Goal: Task Accomplishment & Management: Manage account settings

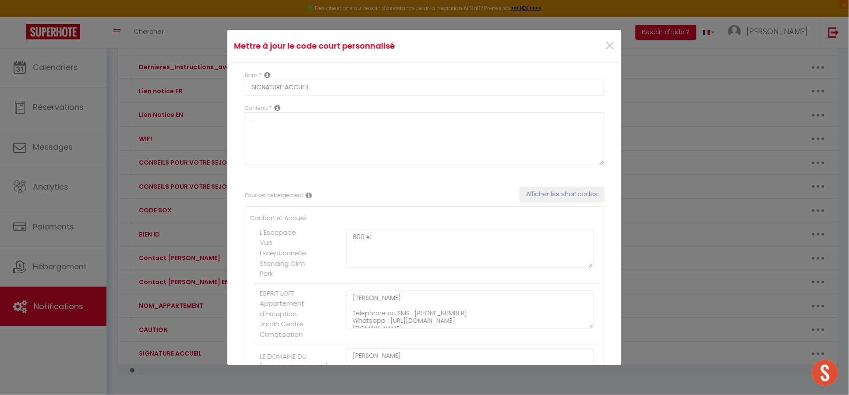
scroll to position [79, 0]
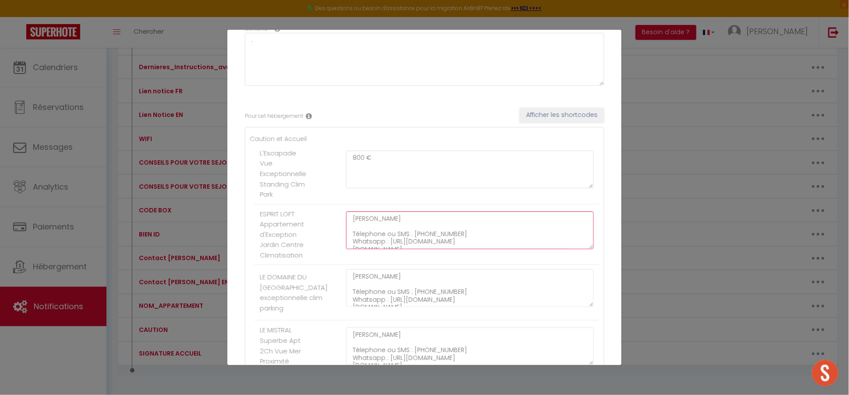
click at [403, 231] on textarea "[PERSON_NAME] Télephone ou SMS : [PHONE_NUMBER] Whatsapp : [URL][DOMAIN_NAME] […" at bounding box center [470, 231] width 248 height 38
click at [365, 215] on textarea "[PERSON_NAME] Télephone ou SMS : [PHONE_NUMBER] Whatsapp : [URL][DOMAIN_NAME] […" at bounding box center [470, 231] width 248 height 38
drag, startPoint x: 354, startPoint y: 217, endPoint x: 563, endPoint y: 241, distance: 209.9
click at [562, 241] on textarea "[PERSON_NAME] Télephone ou SMS : [PHONE_NUMBER] Whatsapp : [URL][DOMAIN_NAME] […" at bounding box center [470, 231] width 248 height 38
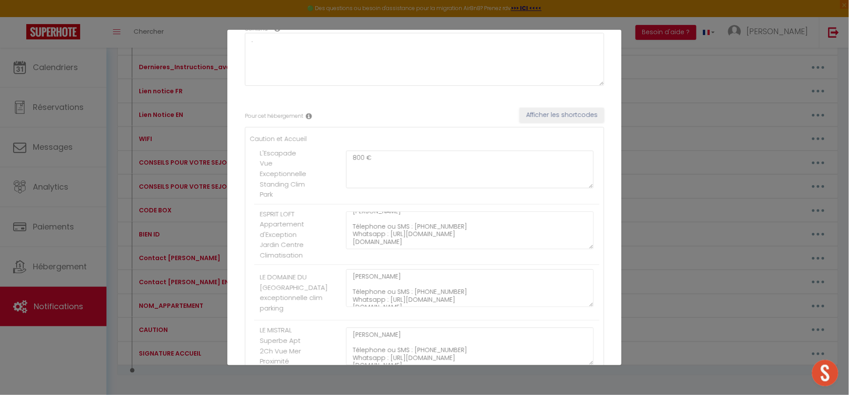
click at [378, 140] on ul "Caution et Accueil L'Escapade Vue Exceptionnelle Standing Clim Park 800 € ESPRI…" at bounding box center [425, 377] width 350 height 486
click at [376, 160] on textarea "800 €" at bounding box center [470, 170] width 248 height 38
click at [377, 159] on textarea "800 €" at bounding box center [470, 170] width 248 height 38
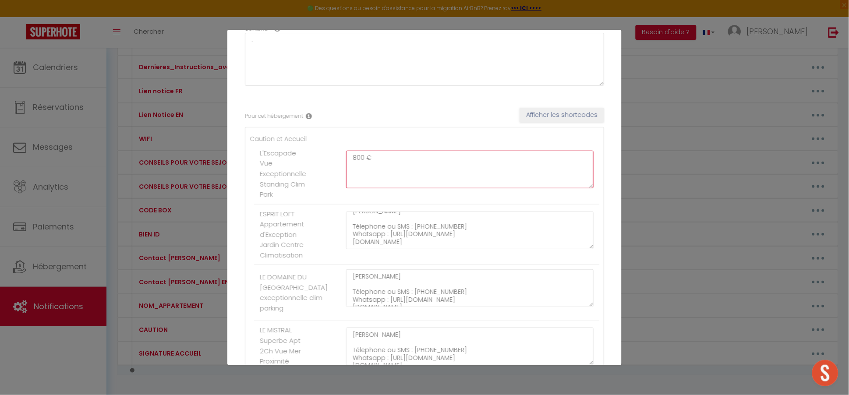
paste textarea "[PERSON_NAME] Télephone ou SMS : [PHONE_NUMBER] Whatsapp : [URL][DOMAIN_NAME] […"
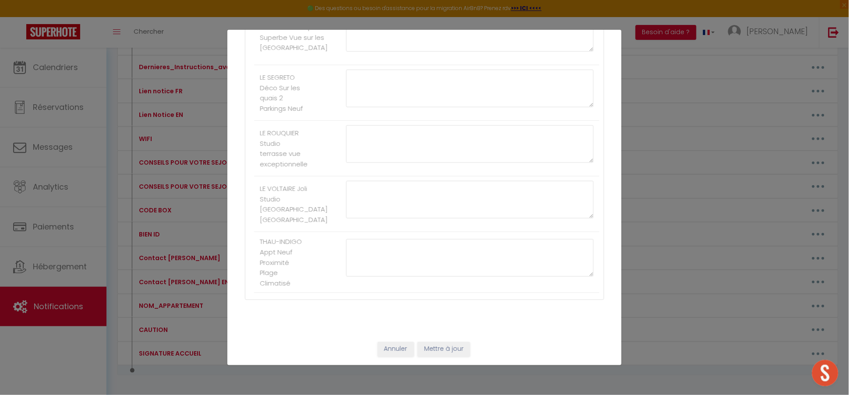
scroll to position [2147, 0]
type textarea "[PERSON_NAME] Télephone ou SMS : [PHONE_NUMBER] Whatsapp : [URL][DOMAIN_NAME] […"
click at [457, 348] on button "Mettre à jour" at bounding box center [444, 349] width 53 height 15
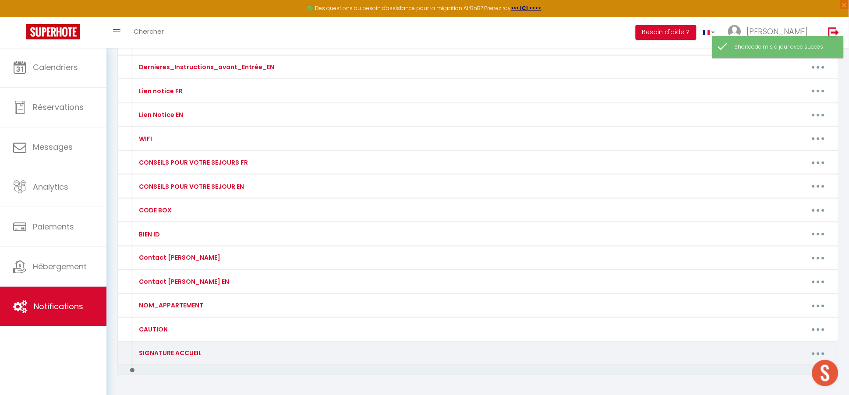
click at [820, 351] on button "button" at bounding box center [818, 354] width 25 height 14
click at [790, 374] on link "Editer" at bounding box center [795, 373] width 65 height 15
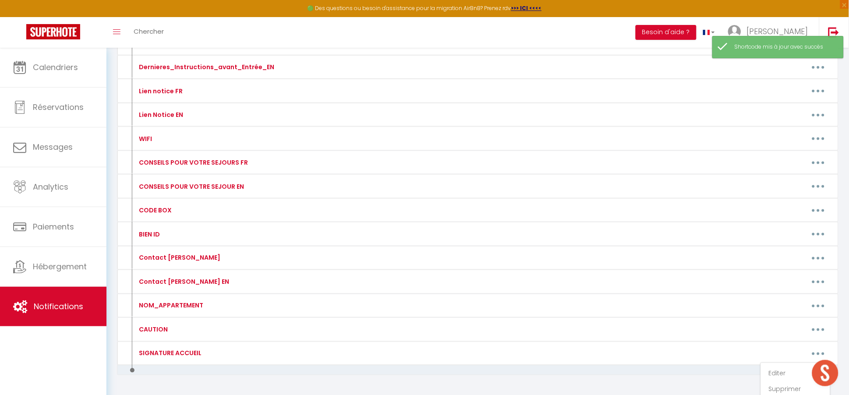
type input "SIGNATURE ACCUEIL"
type textarea "."
type textarea "[PERSON_NAME] Télephone ou SMS : [PHONE_NUMBER] Whatsapp : [URL][DOMAIN_NAME] […"
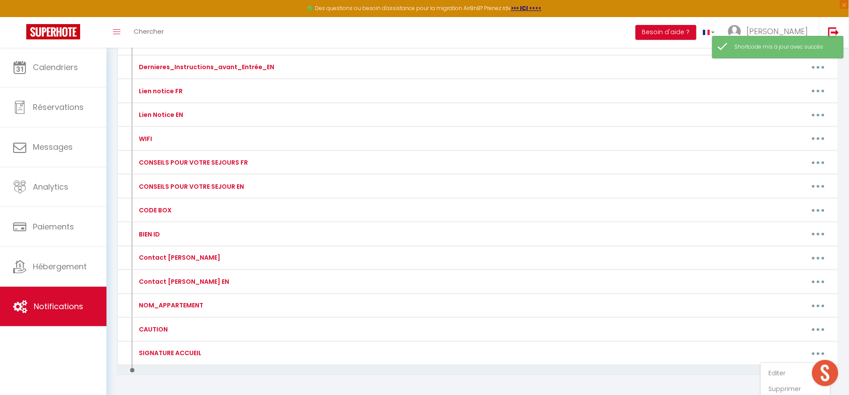
type textarea "[PERSON_NAME] Télephone ou SMS : [PHONE_NUMBER] Whatsapp : [URL][DOMAIN_NAME] […"
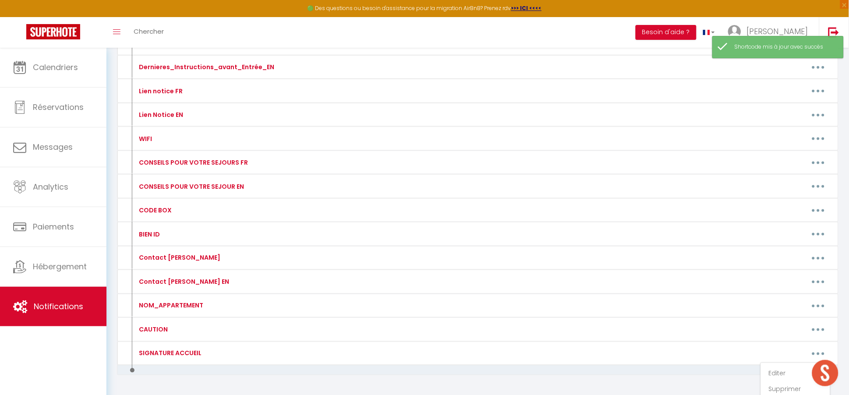
type textarea "[PERSON_NAME] Télephone ou SMS : [PHONE_NUMBER] Whatsapp : [URL][DOMAIN_NAME] […"
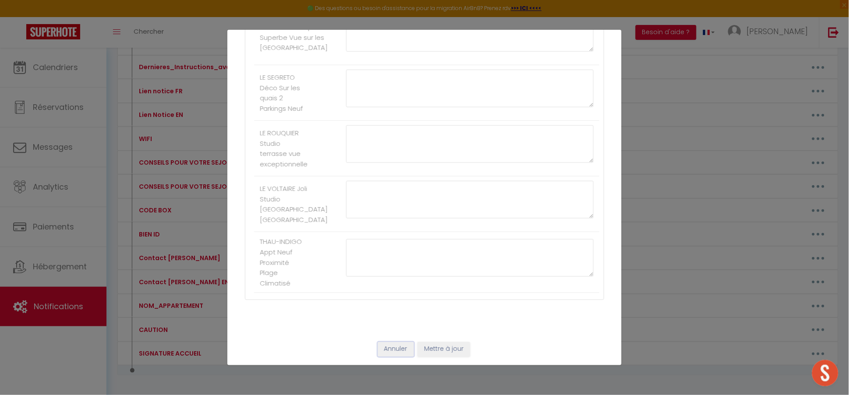
click at [389, 354] on button "Annuler" at bounding box center [396, 349] width 36 height 15
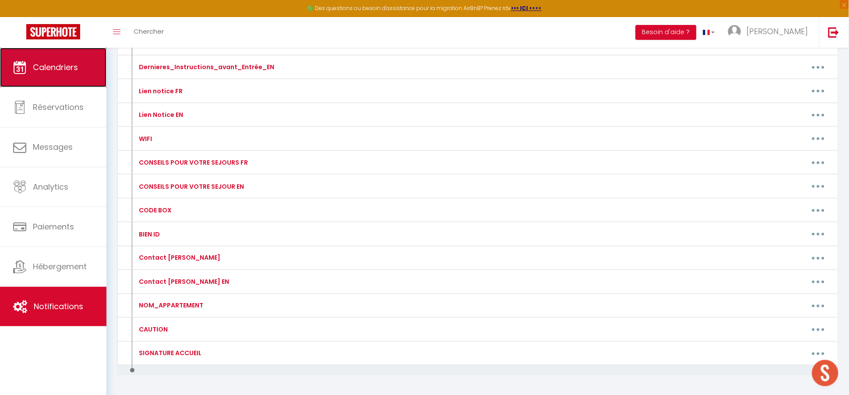
click at [64, 74] on link "Calendriers" at bounding box center [53, 67] width 106 height 39
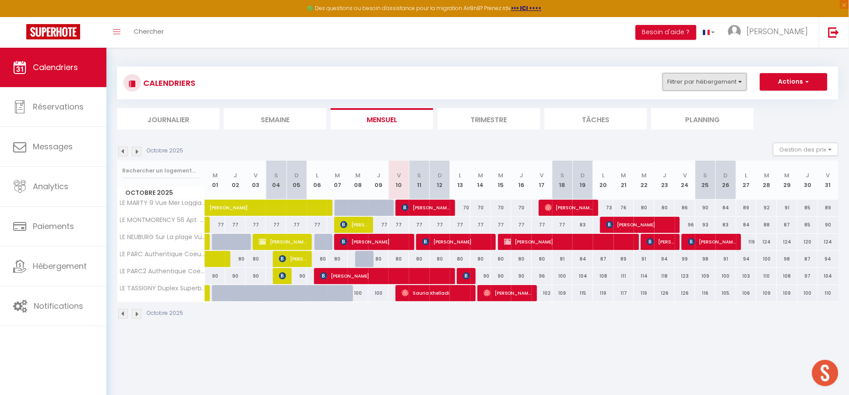
click at [689, 85] on button "Filtrer par hébergement" at bounding box center [705, 82] width 84 height 18
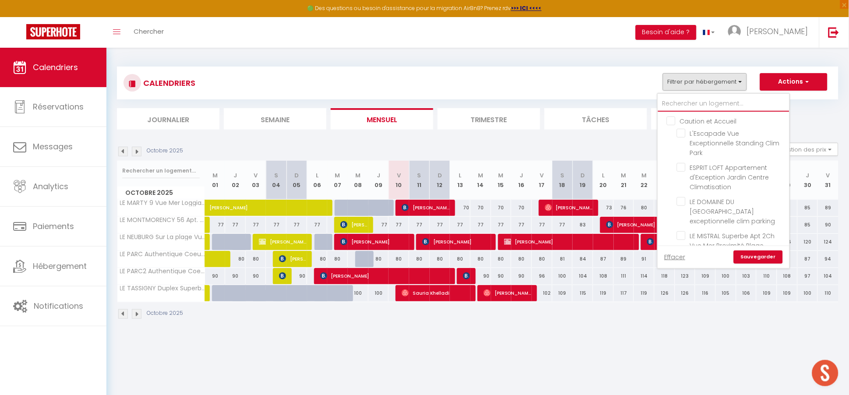
click at [688, 101] on input "text" at bounding box center [723, 104] width 131 height 16
type input "t"
checkbox input "false"
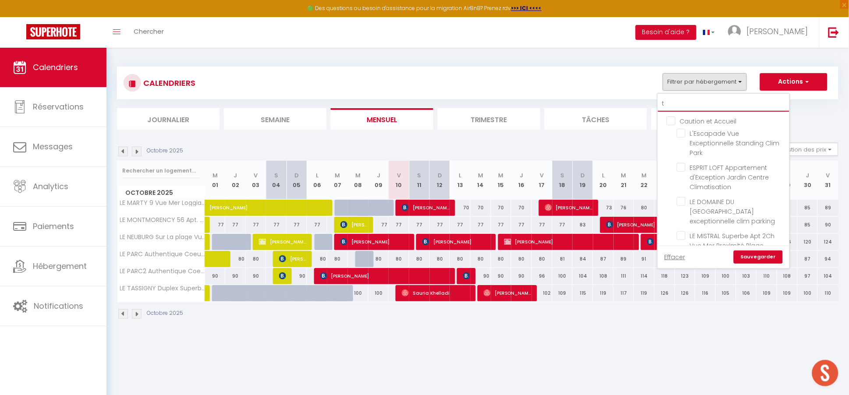
checkbox input "false"
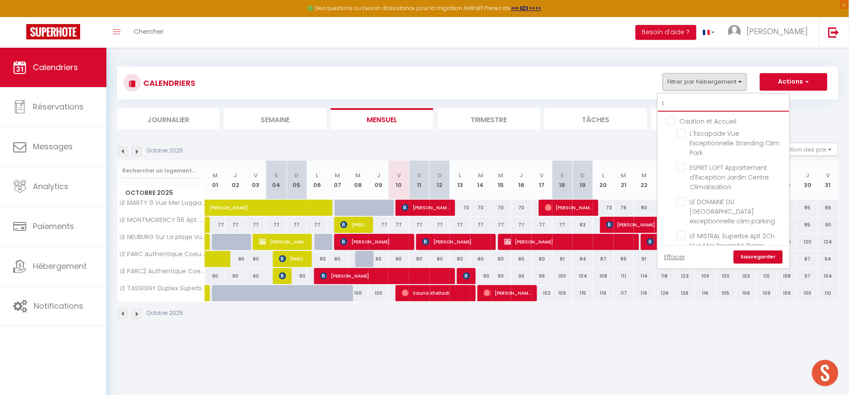
checkbox input "false"
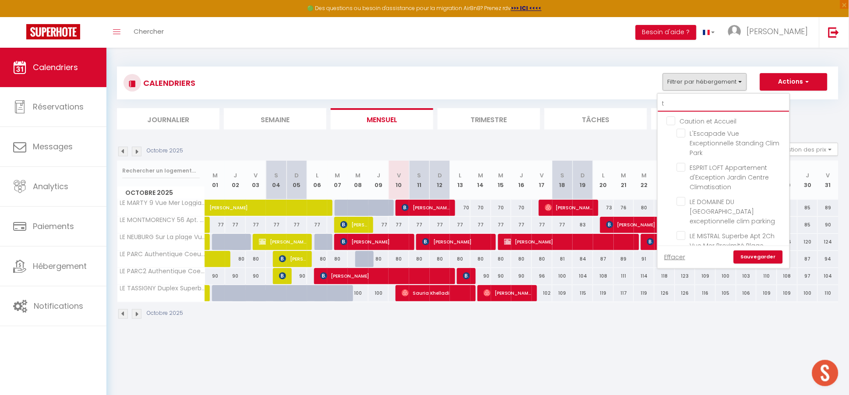
checkbox input "false"
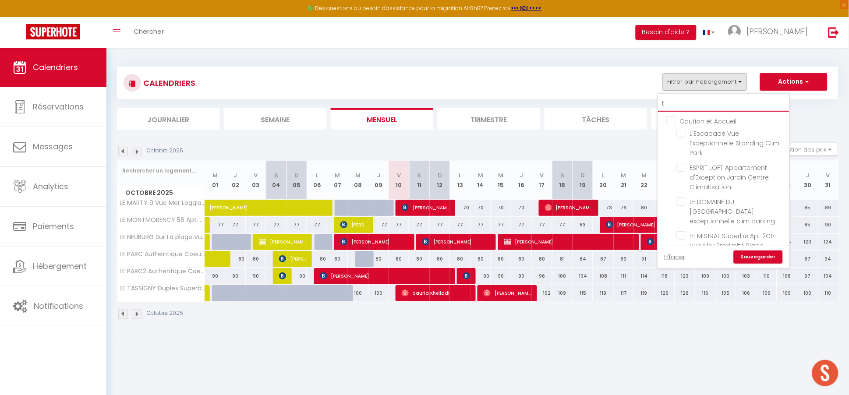
checkbox input "false"
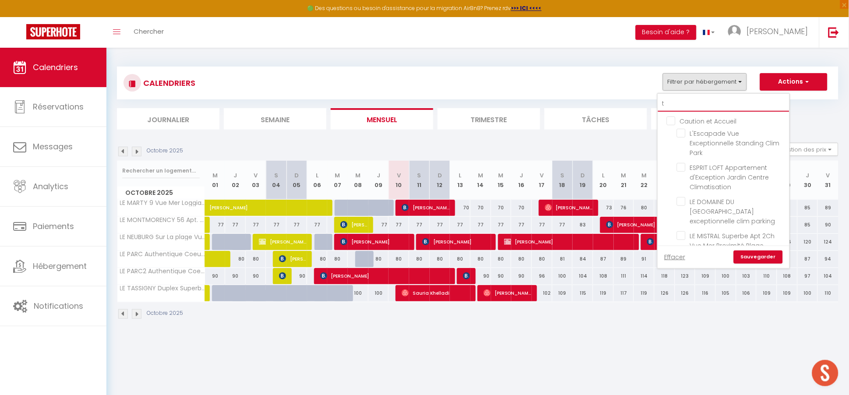
checkbox input "false"
checkbox input "true"
checkbox input "false"
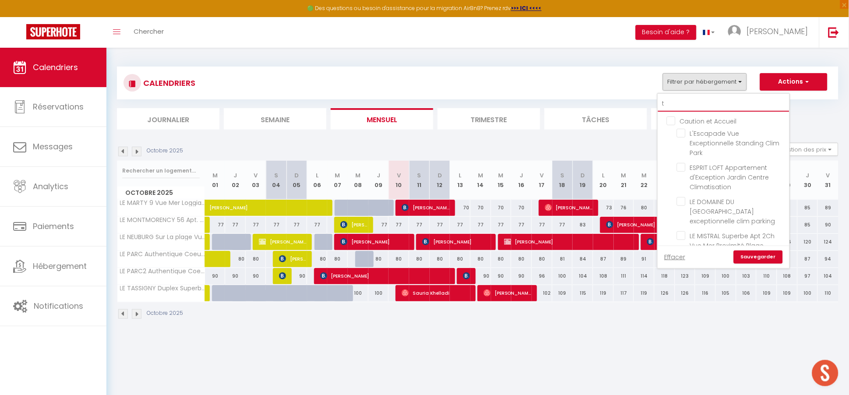
checkbox input "false"
type input "th"
checkbox input "false"
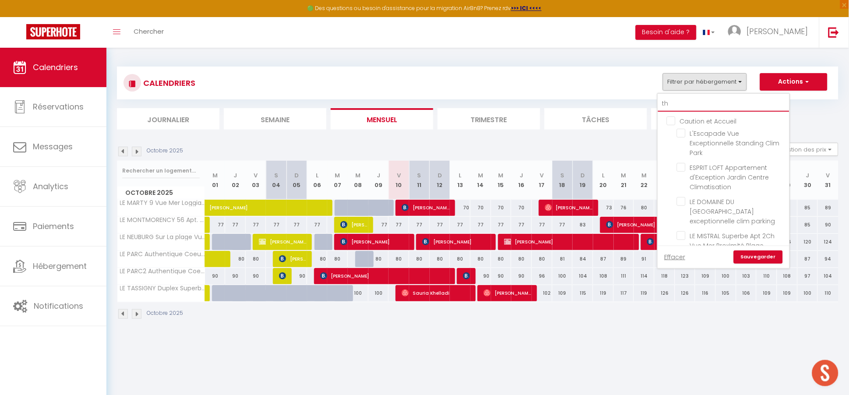
checkbox input "false"
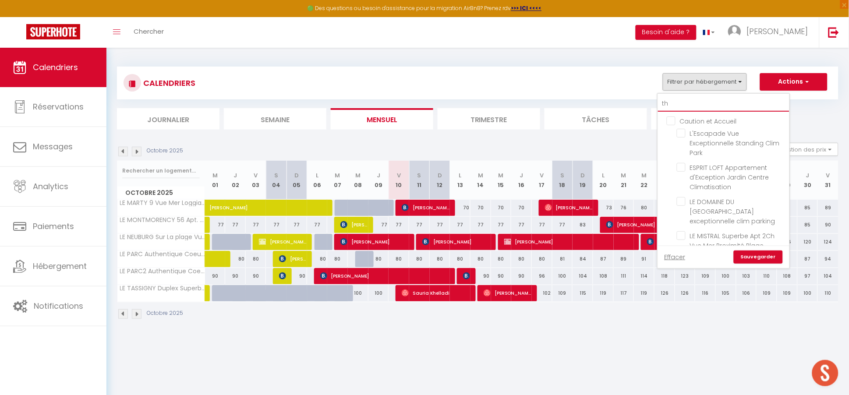
checkbox input "true"
checkbox input "false"
type input "tha"
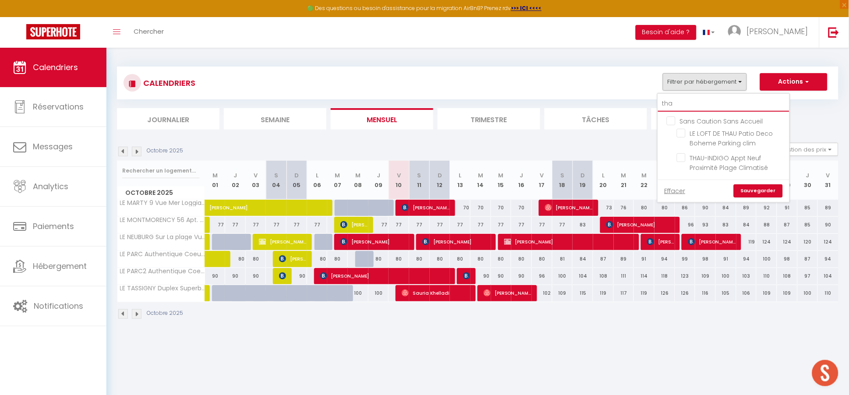
checkbox input "false"
type input "thau"
checkbox input "false"
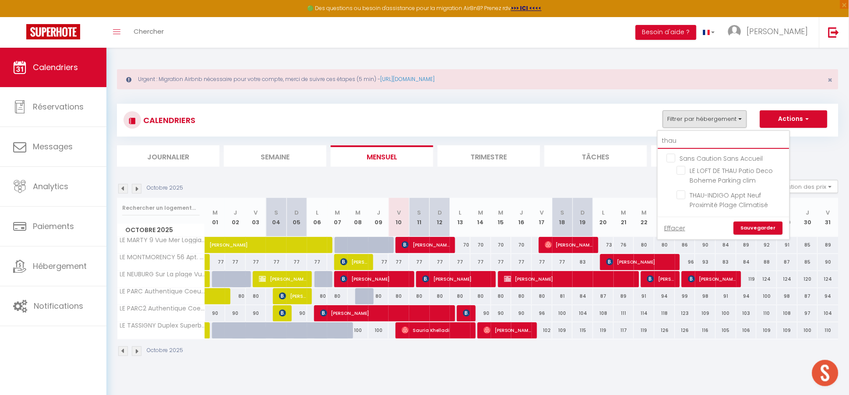
click at [683, 133] on input "thau" at bounding box center [723, 141] width 131 height 16
type input "thau"
click at [684, 173] on input "LE LOFT DE THAU Patio Deco Boheme Parking clim" at bounding box center [732, 170] width 110 height 9
checkbox input "true"
checkbox input "false"
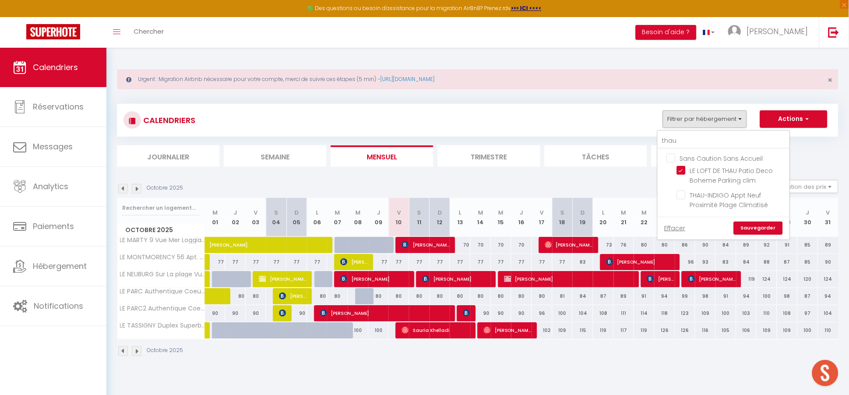
click at [755, 230] on link "Sauvegarder" at bounding box center [758, 228] width 49 height 13
select select
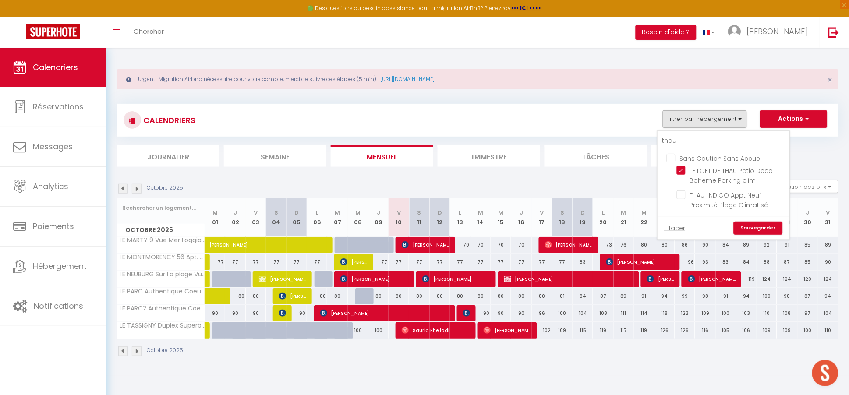
select select
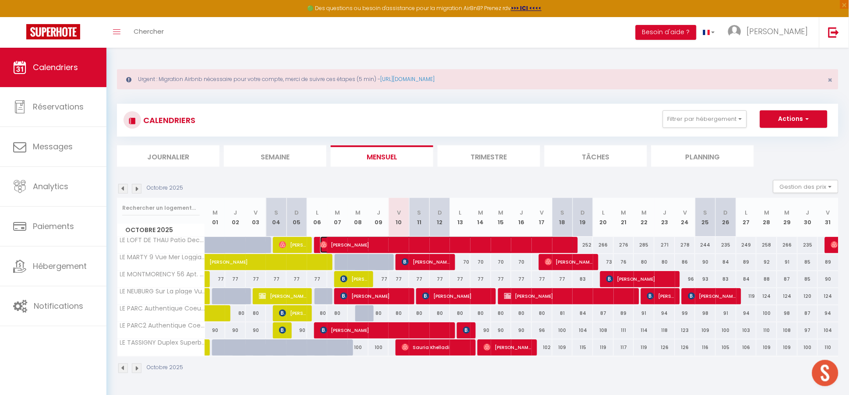
click at [392, 246] on span "[PERSON_NAME]" at bounding box center [447, 245] width 254 height 17
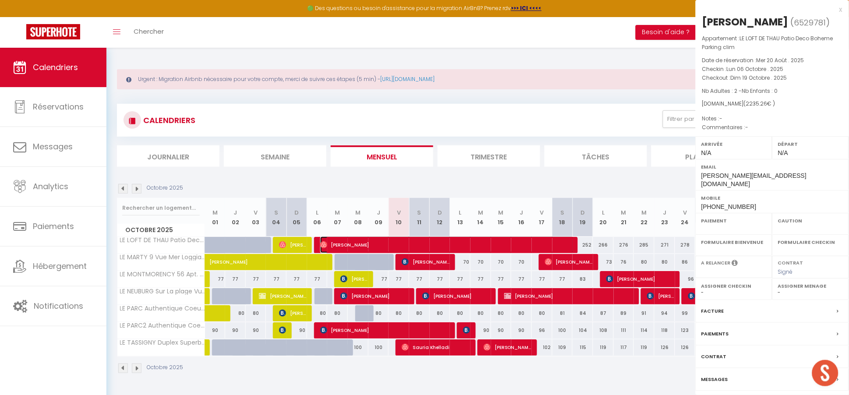
select select "OK"
select select "0"
select select "1"
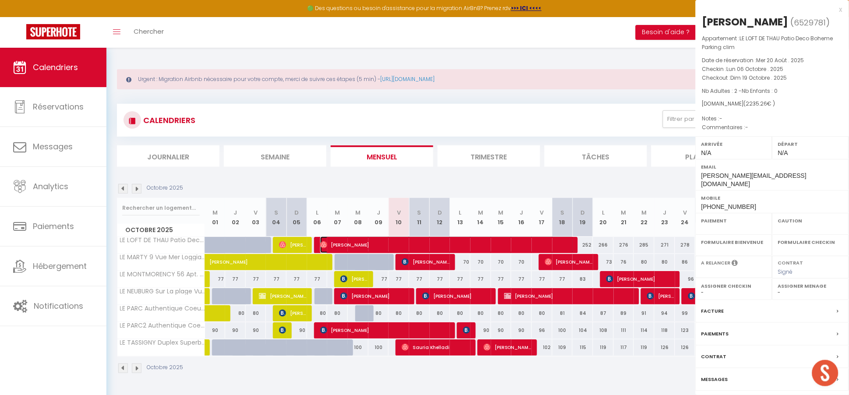
select select
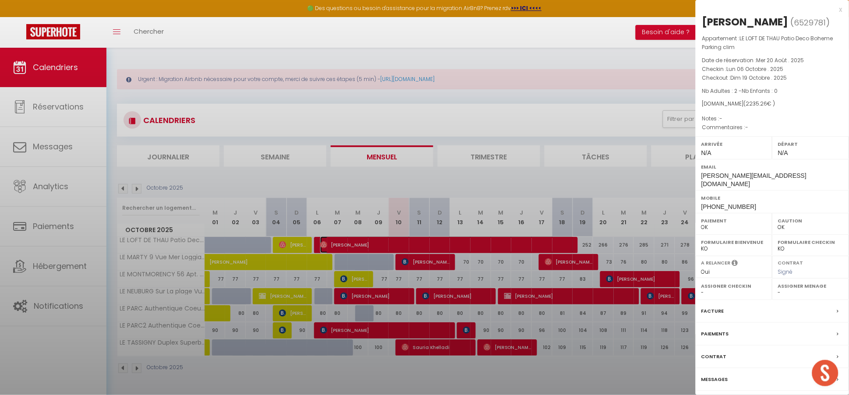
select select "23397"
select select "25610"
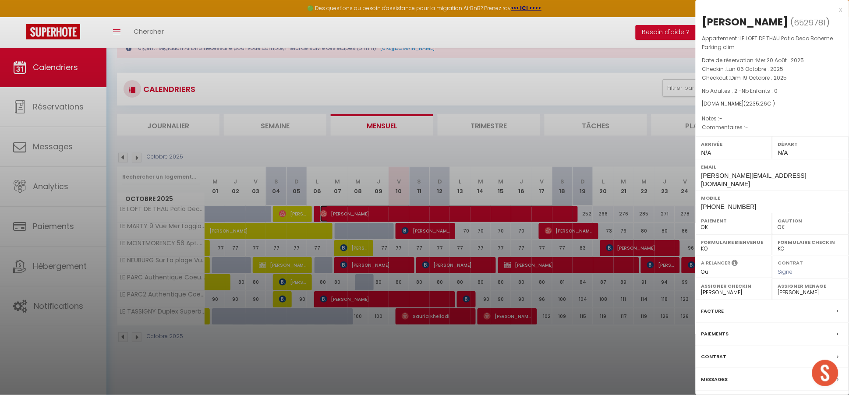
scroll to position [48, 0]
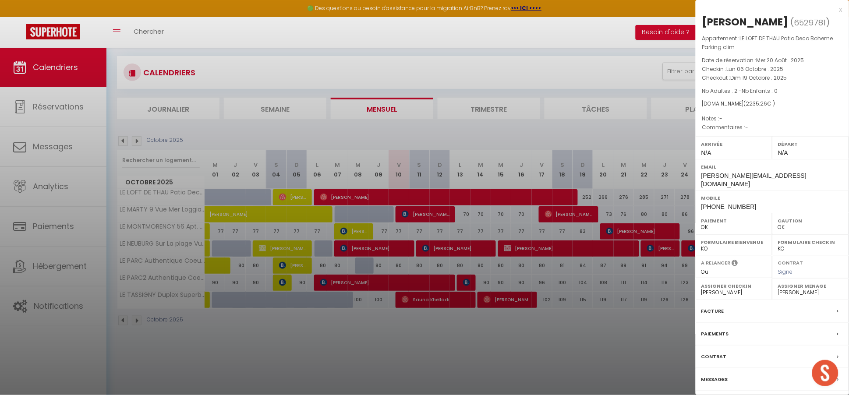
click at [469, 350] on div at bounding box center [424, 197] width 849 height 395
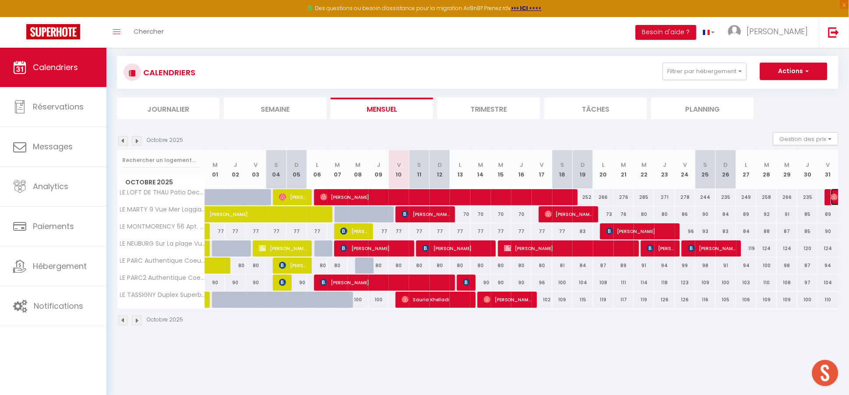
click at [835, 195] on img at bounding box center [834, 197] width 7 height 7
select select "KO"
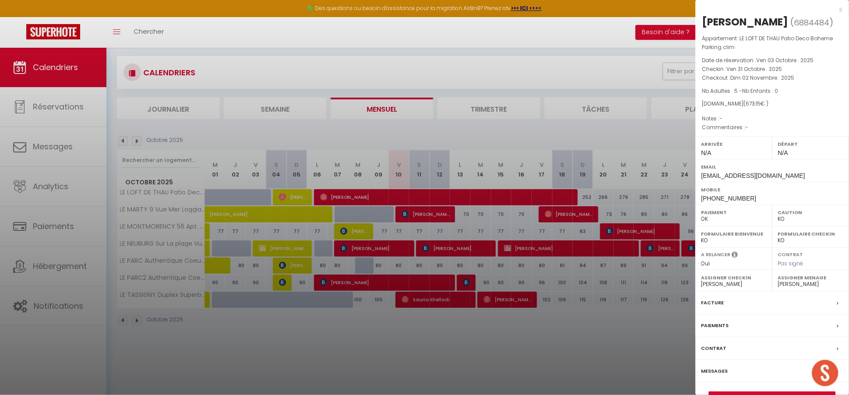
click at [736, 372] on div "Messages" at bounding box center [772, 371] width 153 height 23
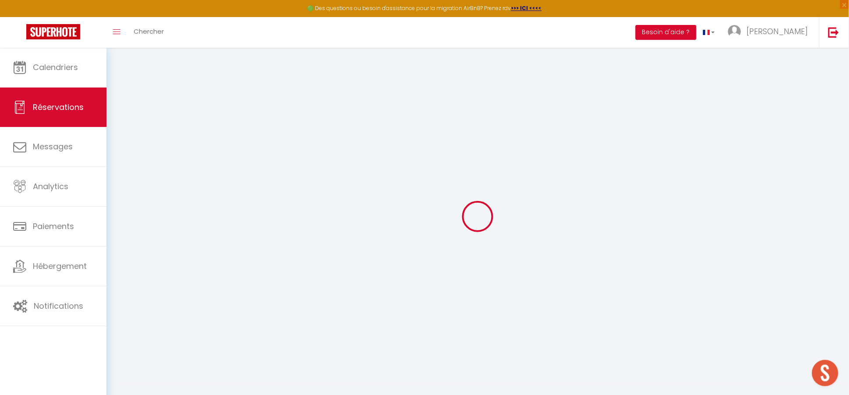
select select
checkbox input "false"
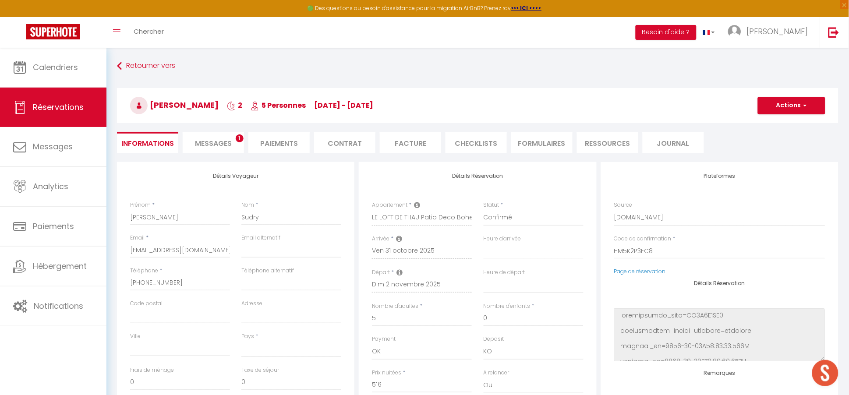
click at [205, 141] on span "Messages" at bounding box center [213, 143] width 37 height 10
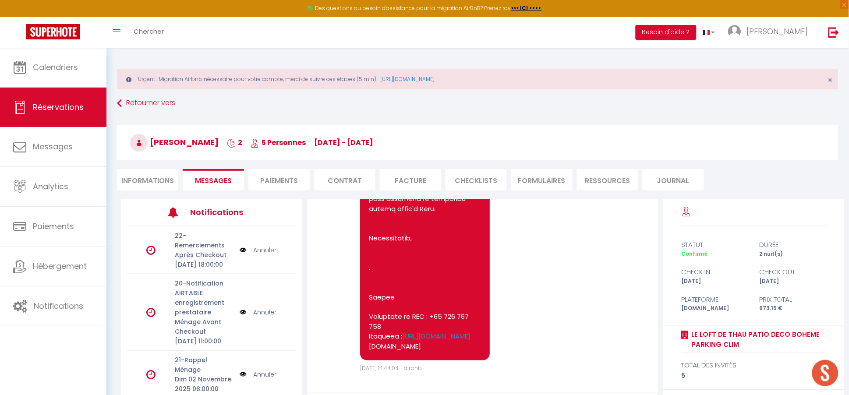
scroll to position [1426, 0]
select select
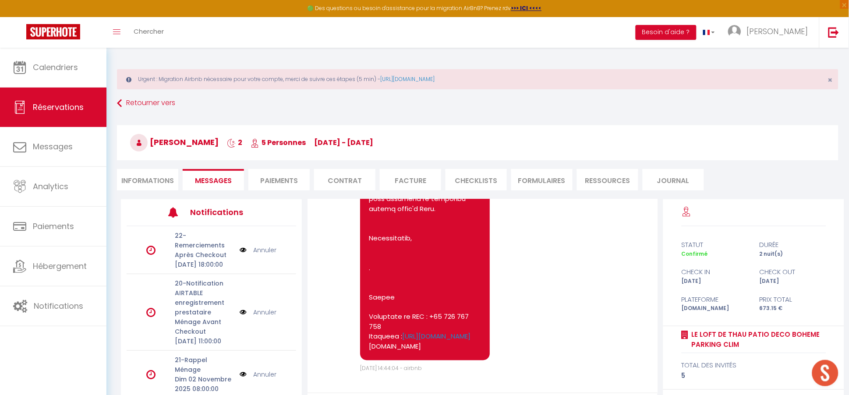
select select
click at [154, 178] on li "Informations" at bounding box center [147, 179] width 61 height 21
select select
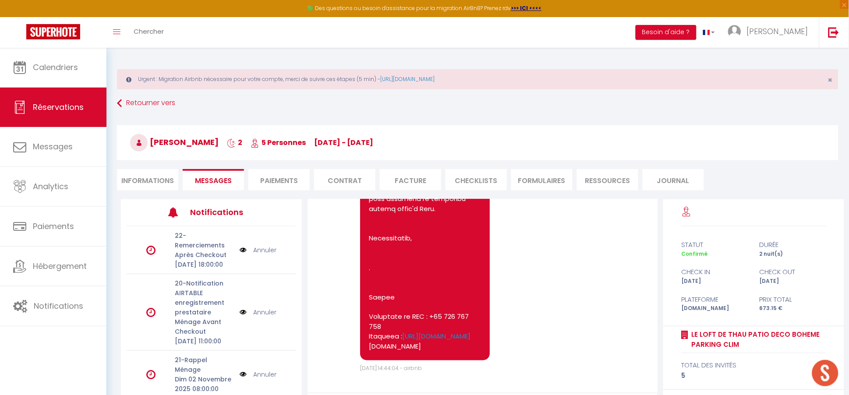
select select
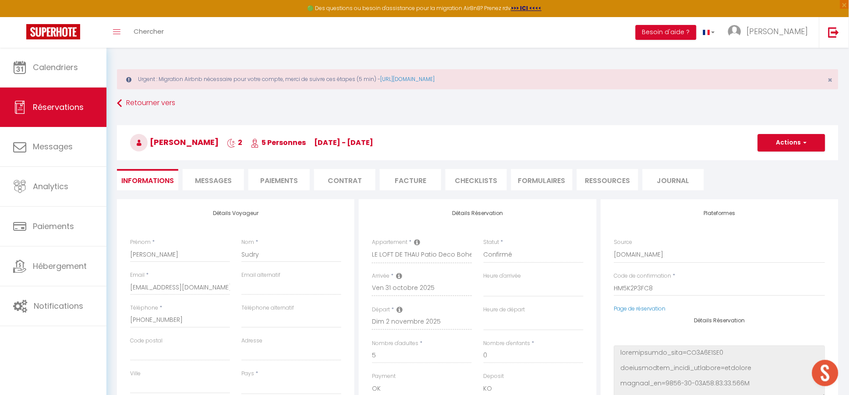
click at [546, 179] on li "FORMULAIRES" at bounding box center [541, 179] width 61 height 21
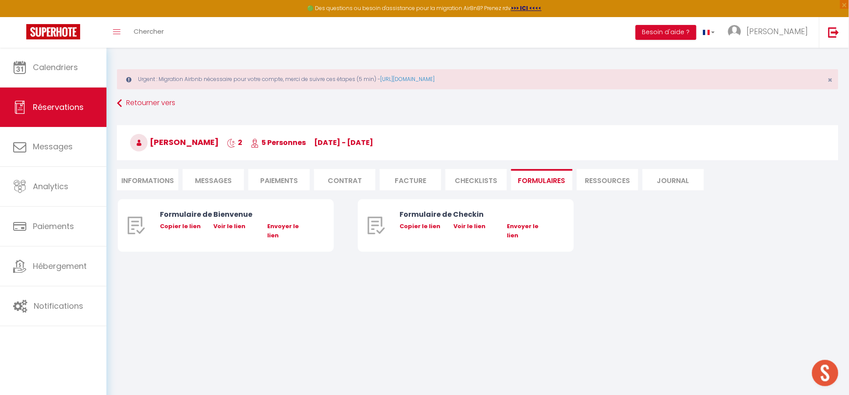
click at [278, 183] on li "Paiements" at bounding box center [278, 179] width 61 height 21
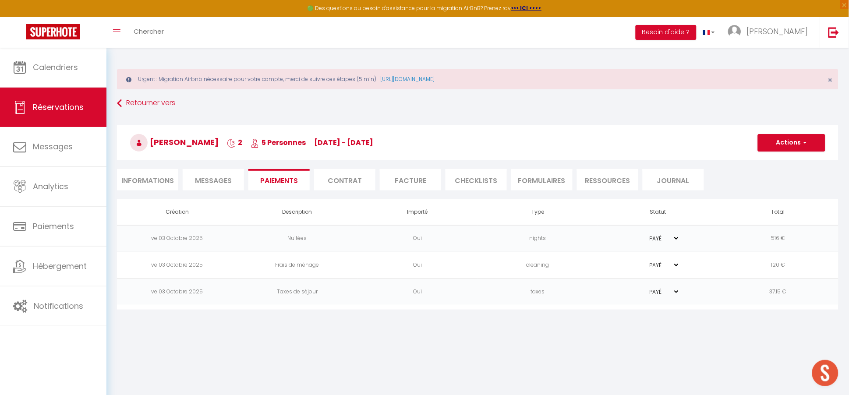
click at [139, 178] on li "Informations" at bounding box center [147, 179] width 61 height 21
select select
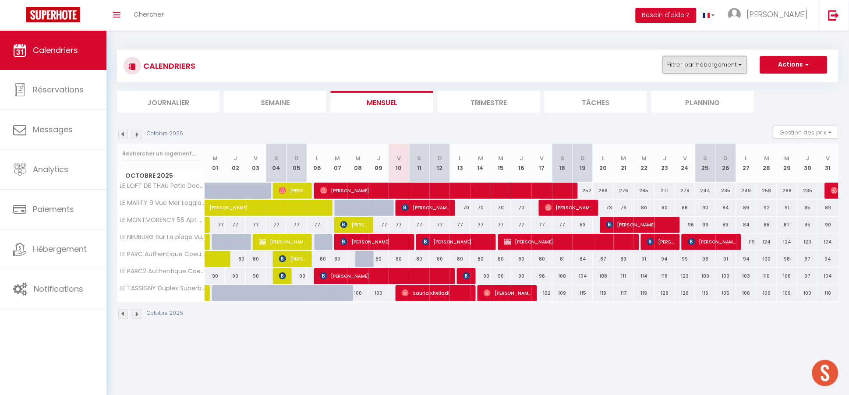
click at [698, 70] on button "Filtrer par hébergement" at bounding box center [705, 65] width 84 height 18
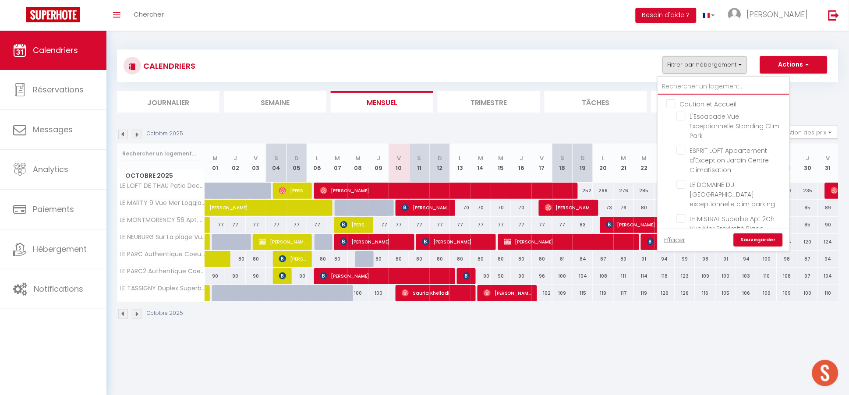
click at [686, 90] on input "text" at bounding box center [723, 87] width 131 height 16
click at [677, 106] on input "Caution et Accueil" at bounding box center [732, 103] width 131 height 9
checkbox input "true"
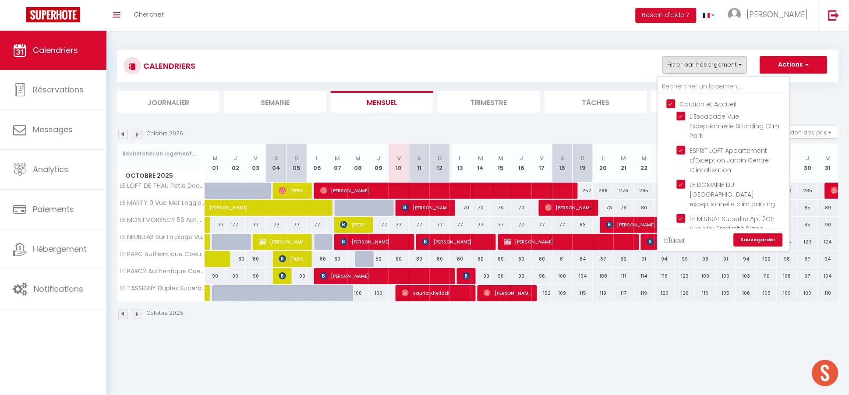
checkbox input "true"
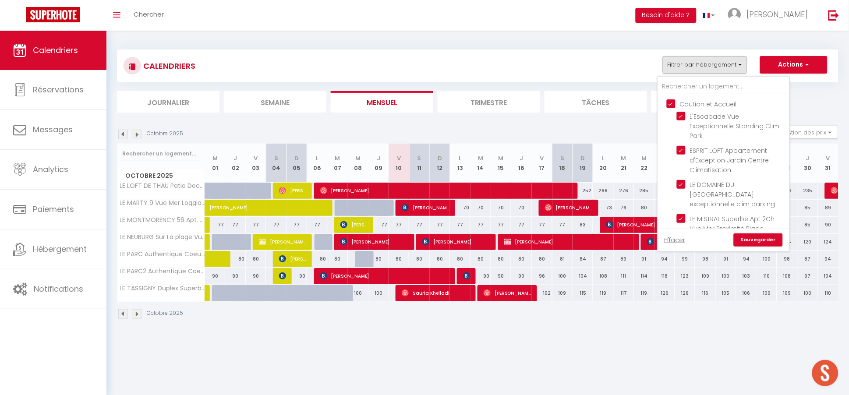
checkbox input "true"
checkbox input "false"
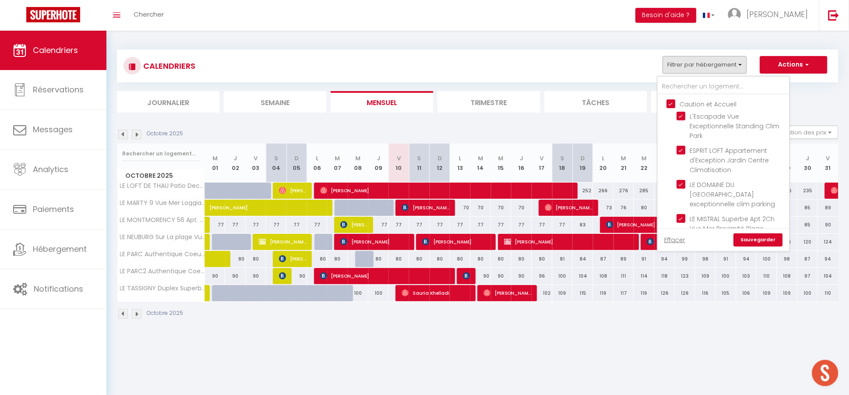
checkbox input "false"
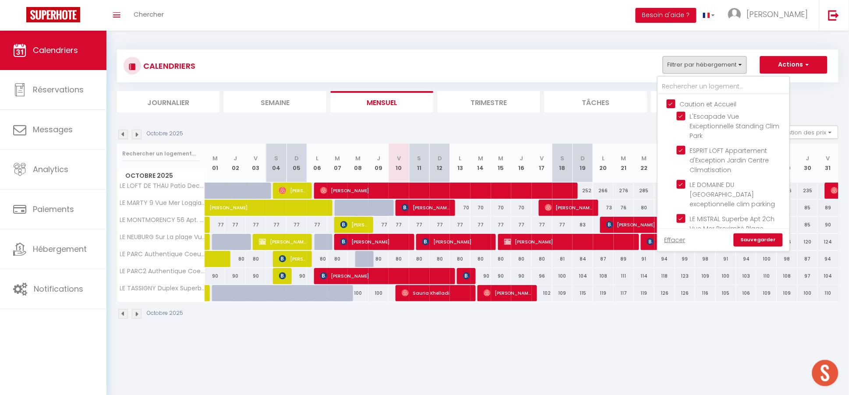
checkbox input "false"
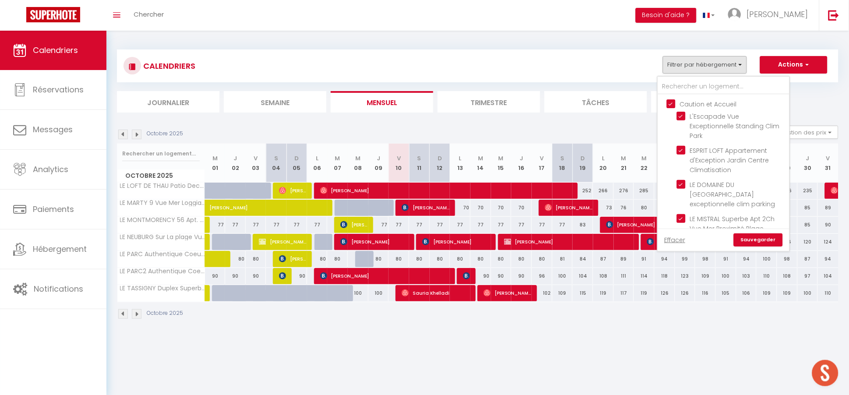
checkbox input "false"
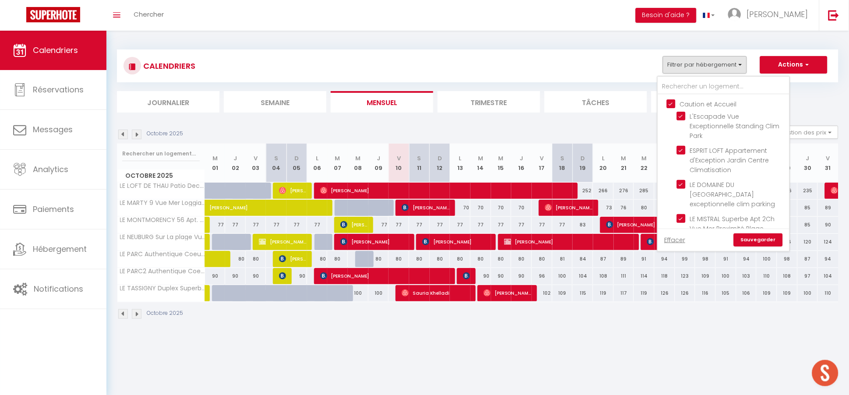
checkbox input "false"
click at [677, 106] on input "Caution et Accueil" at bounding box center [732, 103] width 131 height 9
checkbox input "false"
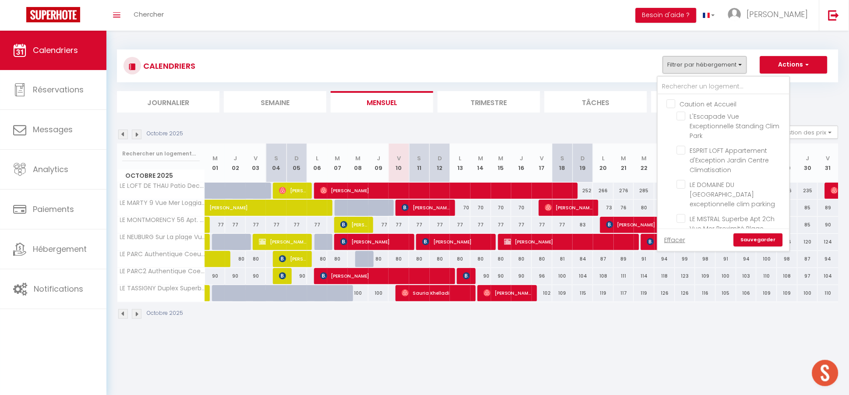
checkbox input "false"
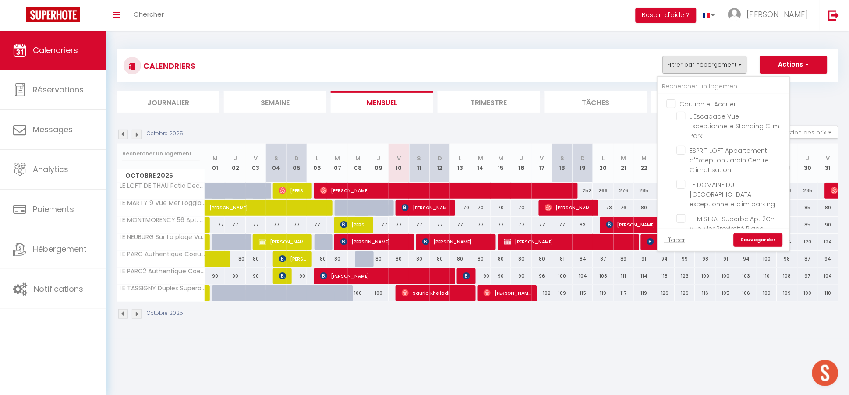
checkbox input "false"
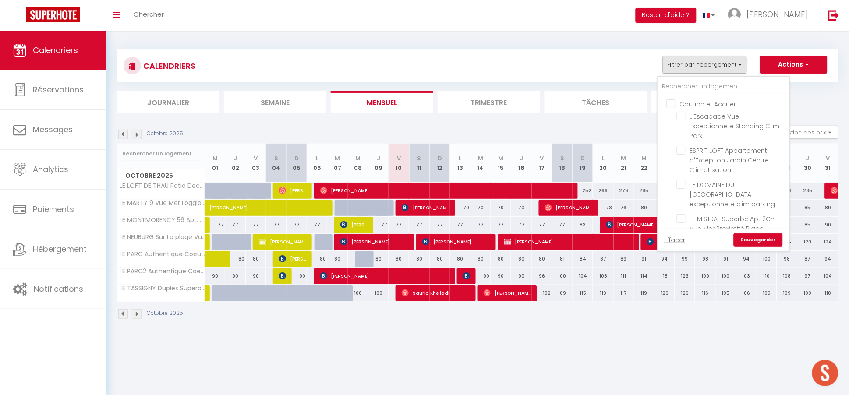
checkbox input "false"
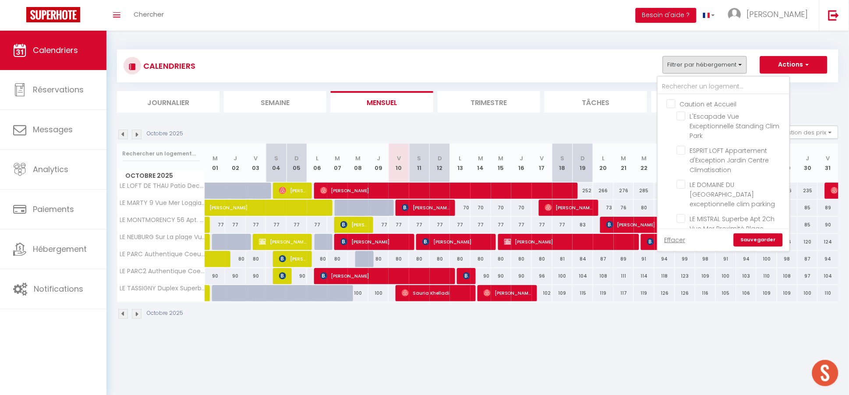
checkbox input "false"
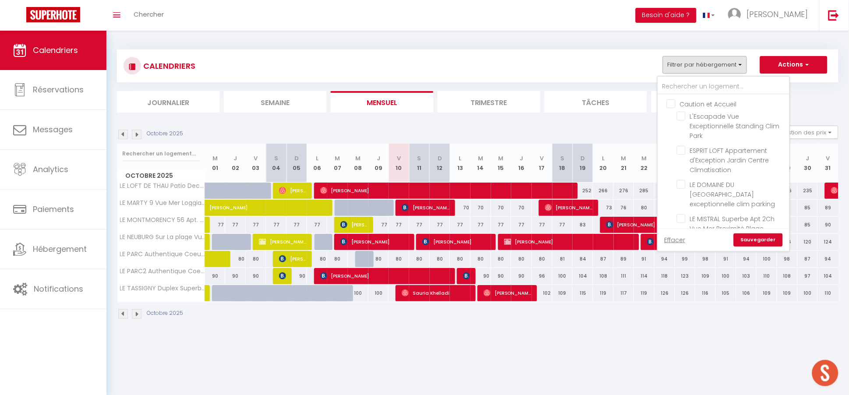
checkbox input "false"
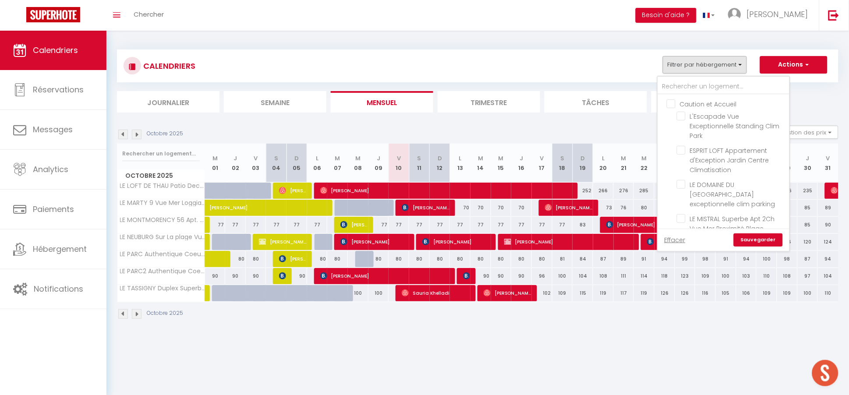
checkbox input "false"
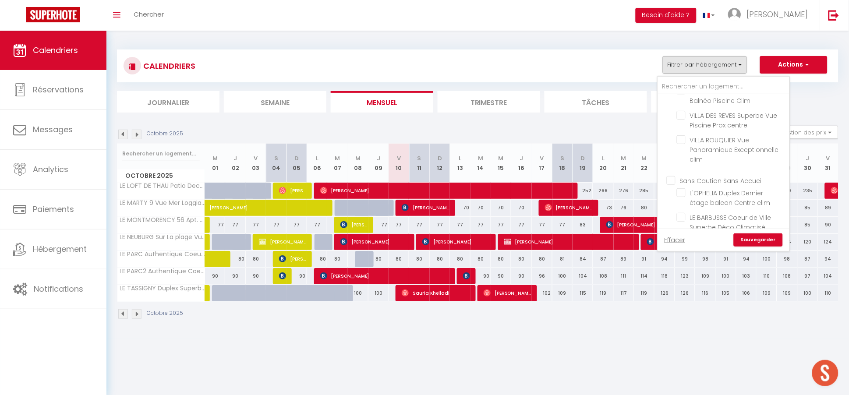
scroll to position [159, 0]
click at [669, 193] on input "Sans Caution Sans Accueil" at bounding box center [732, 197] width 131 height 9
checkbox input "true"
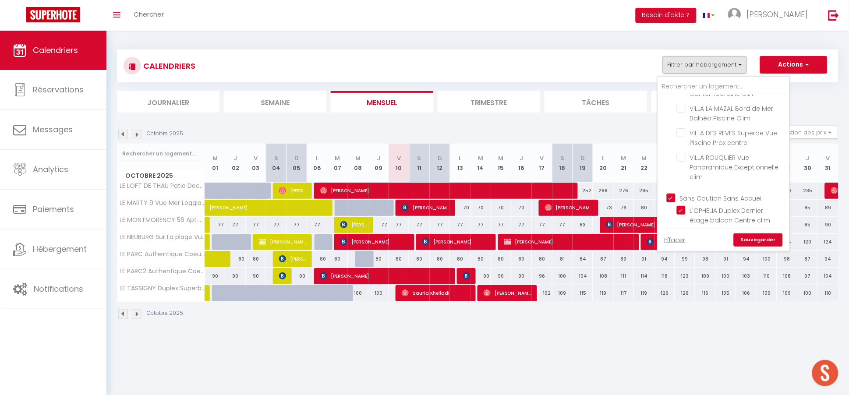
checkbox input "true"
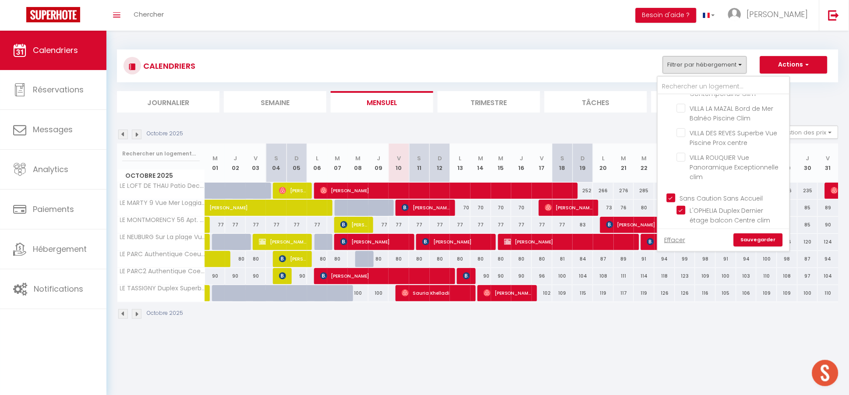
checkbox input "true"
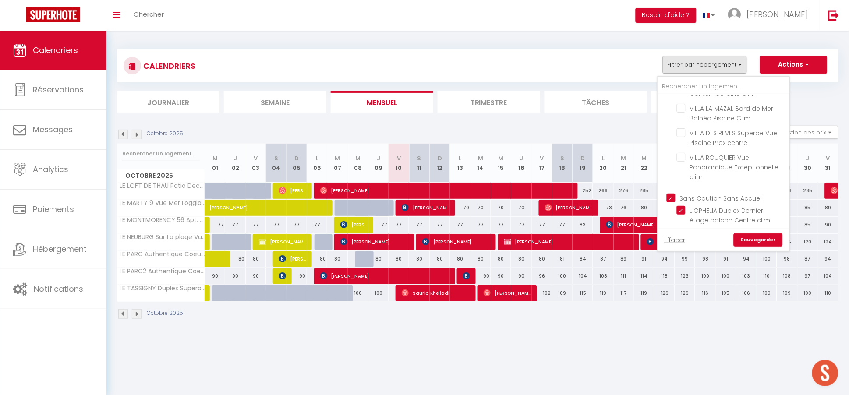
checkbox input "true"
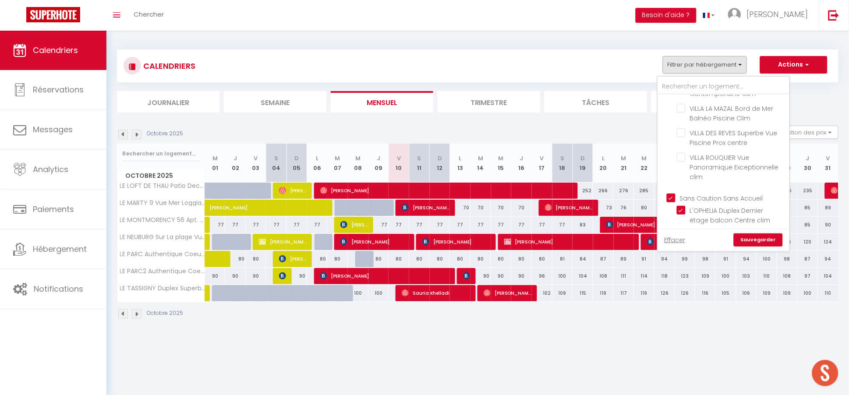
checkbox input "true"
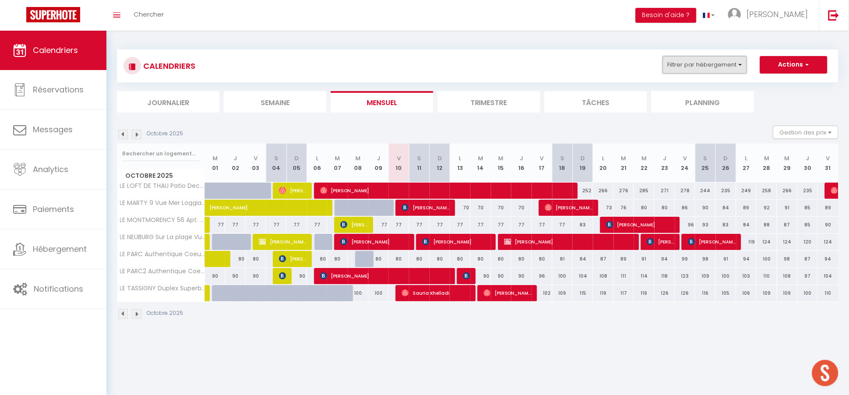
click at [683, 58] on button "Filtrer par hébergement" at bounding box center [705, 65] width 84 height 18
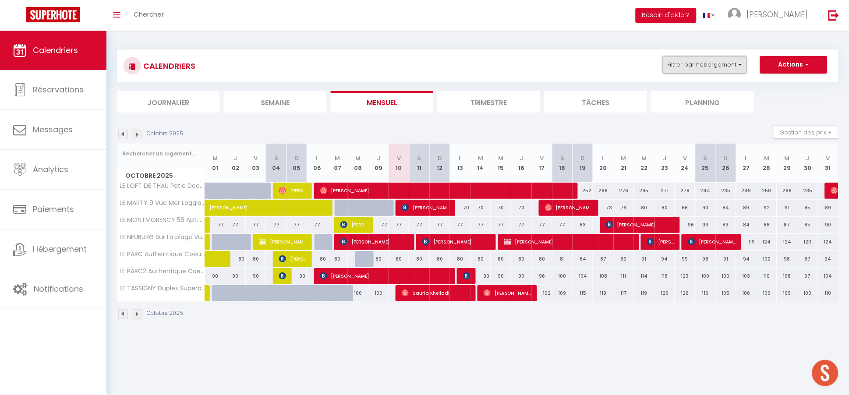
click at [676, 70] on button "Filtrer par hébergement" at bounding box center [705, 65] width 84 height 18
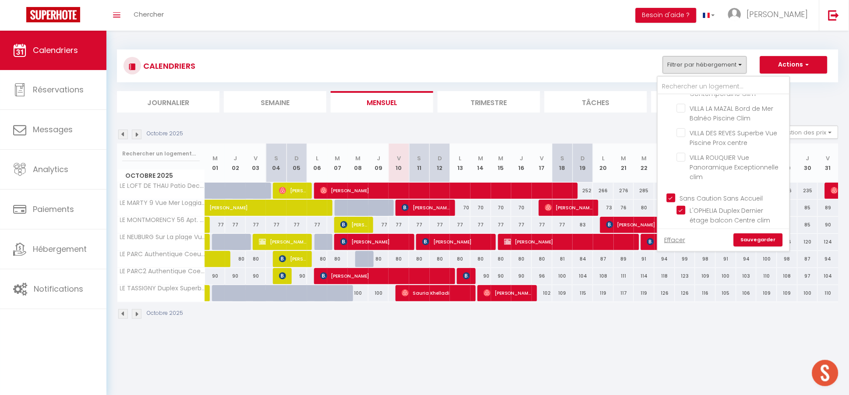
click at [673, 193] on input "Sans Caution Sans Accueil" at bounding box center [732, 197] width 131 height 9
checkbox input "false"
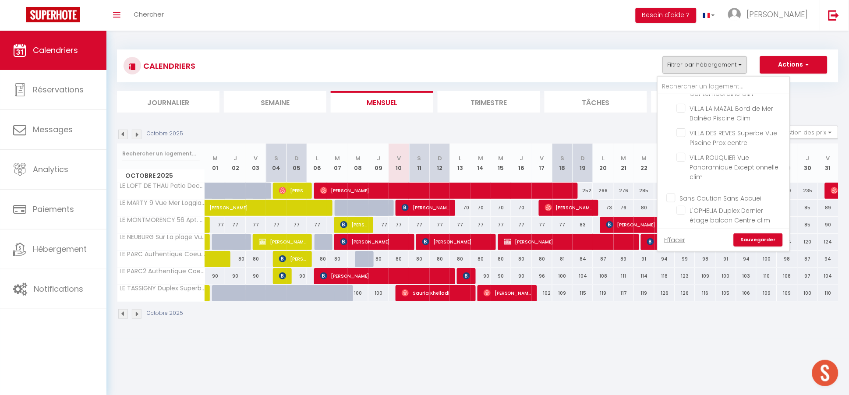
checkbox input "false"
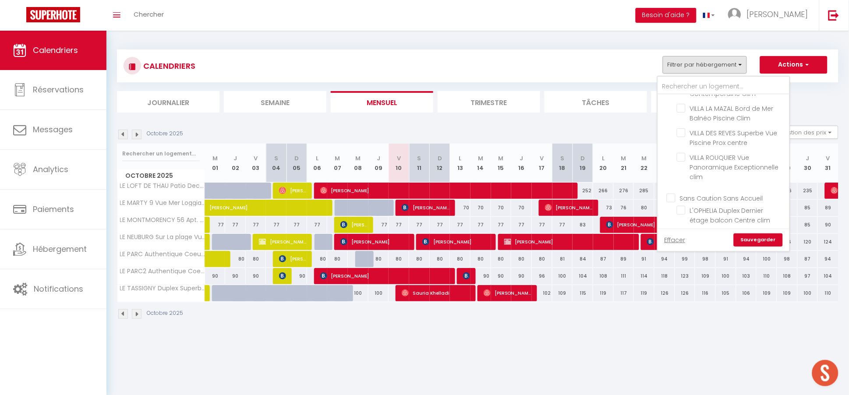
checkbox input "false"
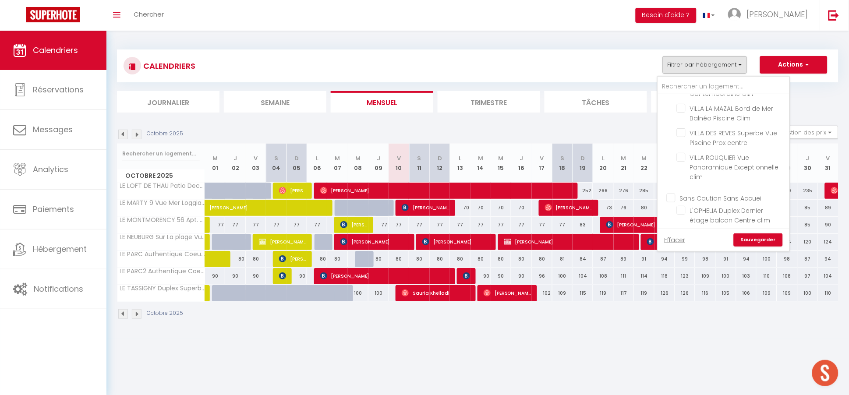
checkbox input "false"
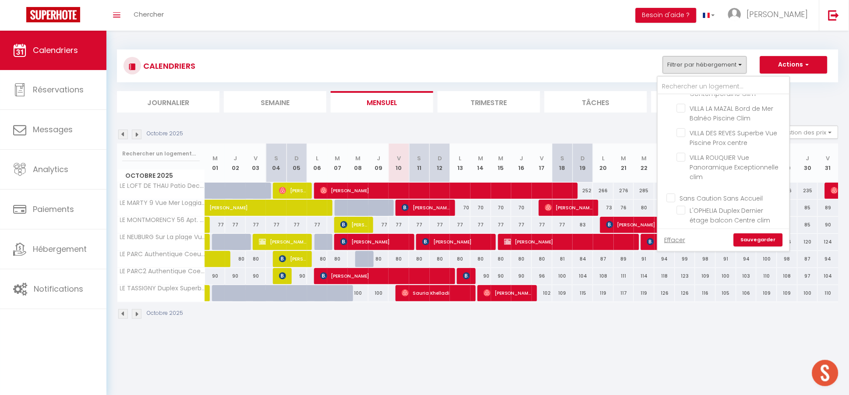
checkbox input "false"
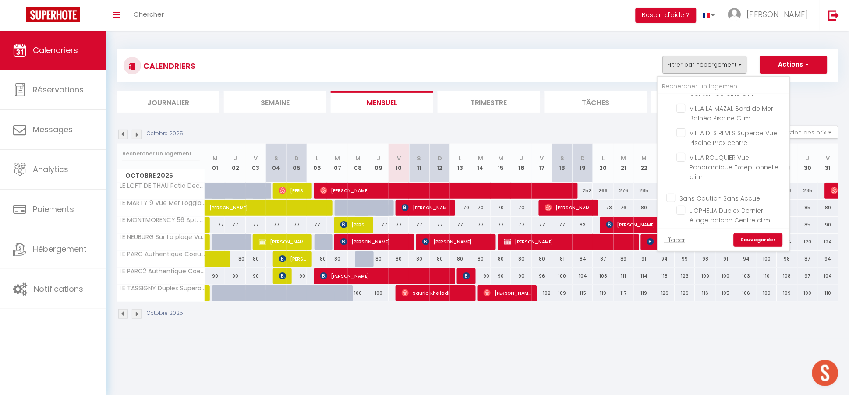
checkbox input "false"
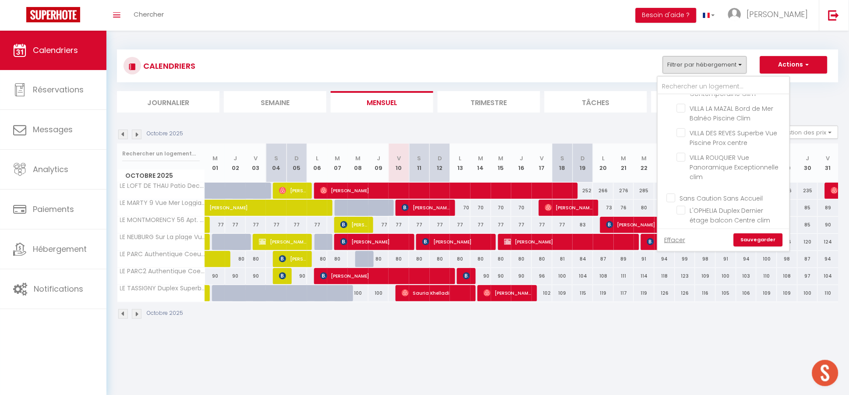
checkbox input "false"
click at [669, 84] on input "text" at bounding box center [723, 87] width 131 height 16
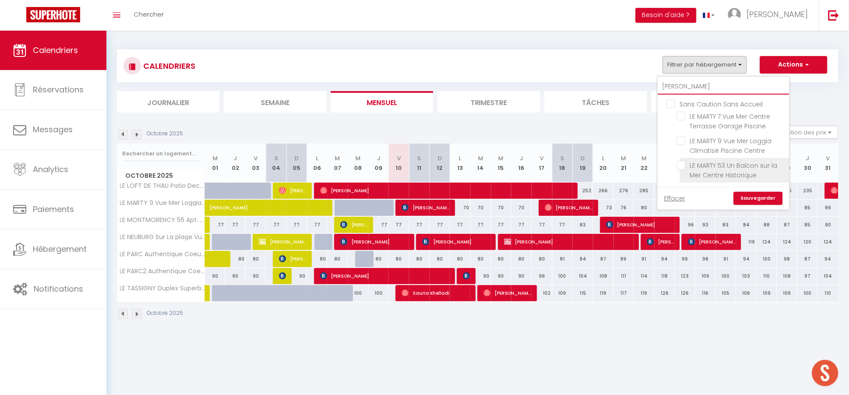
type input "marty"
click at [683, 165] on input "LE MARTY 53 Un Balcon sur la Mer Centre Historique" at bounding box center [732, 165] width 110 height 9
checkbox input "true"
click at [768, 198] on link "Sauvegarder" at bounding box center [758, 198] width 49 height 13
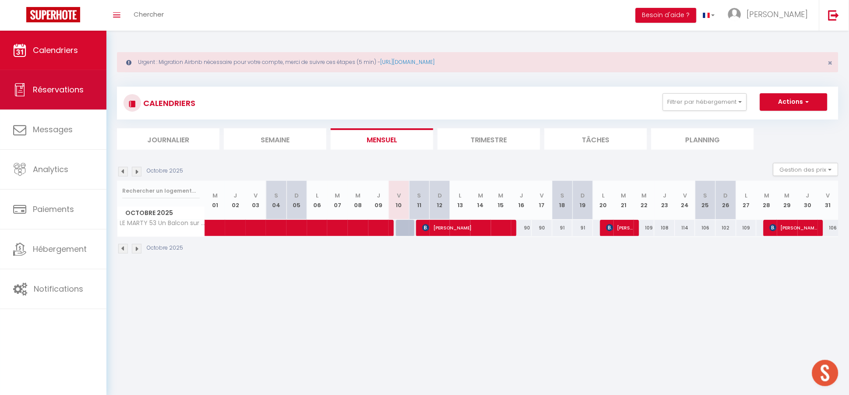
click at [71, 96] on link "Réservations" at bounding box center [53, 89] width 106 height 39
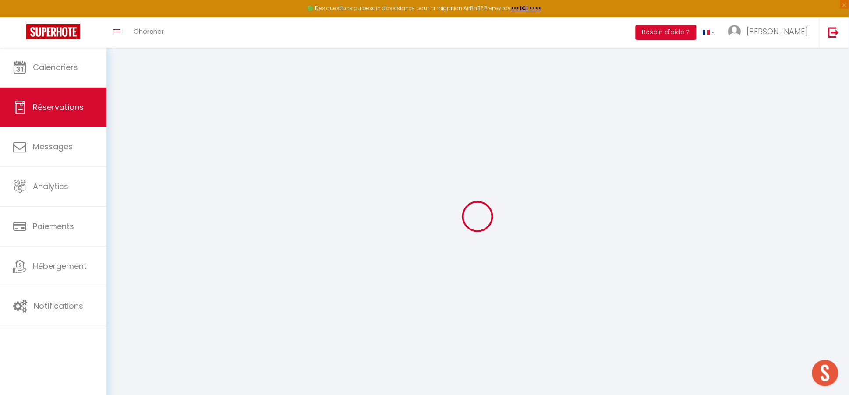
select select "all"
checkbox Accueil "false"
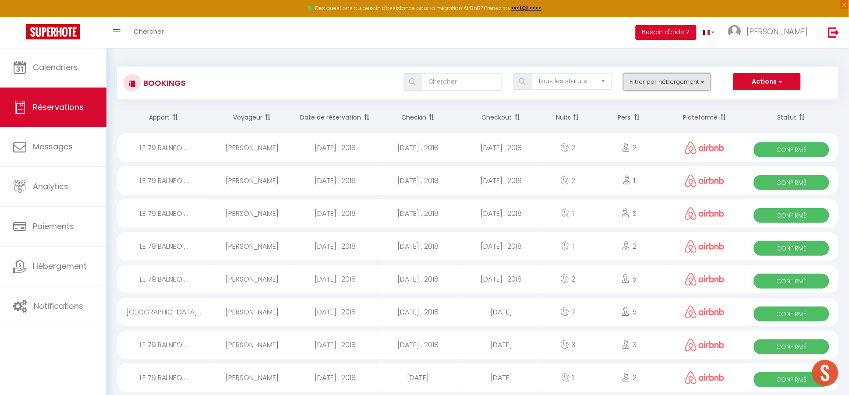
click at [655, 79] on button "Filtrer par hébergement" at bounding box center [667, 82] width 88 height 18
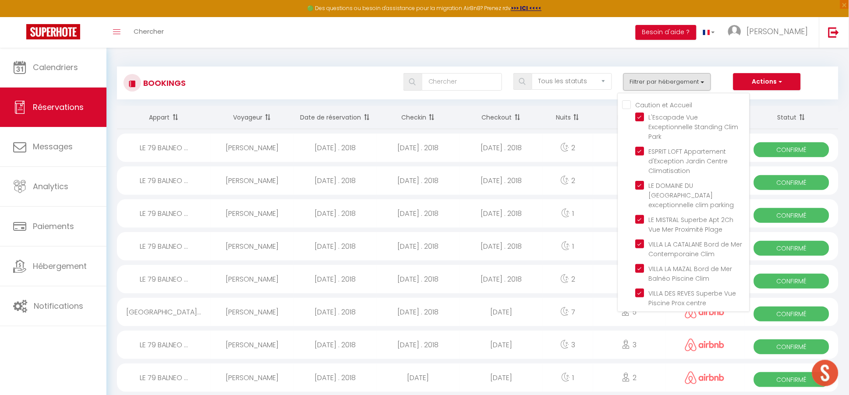
click at [629, 106] on Accueil "Caution et Accueil" at bounding box center [686, 104] width 127 height 9
checkbox Accueil "true"
click at [631, 104] on Accueil "Caution et Accueil" at bounding box center [686, 104] width 127 height 9
checkbox Accueil "false"
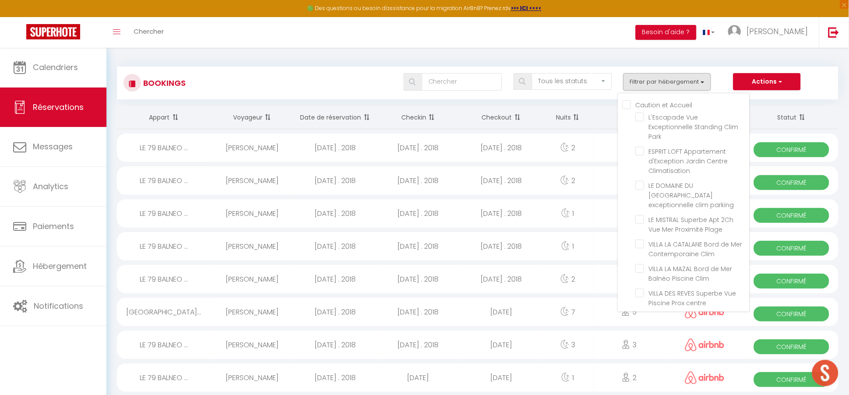
checkbox input "false"
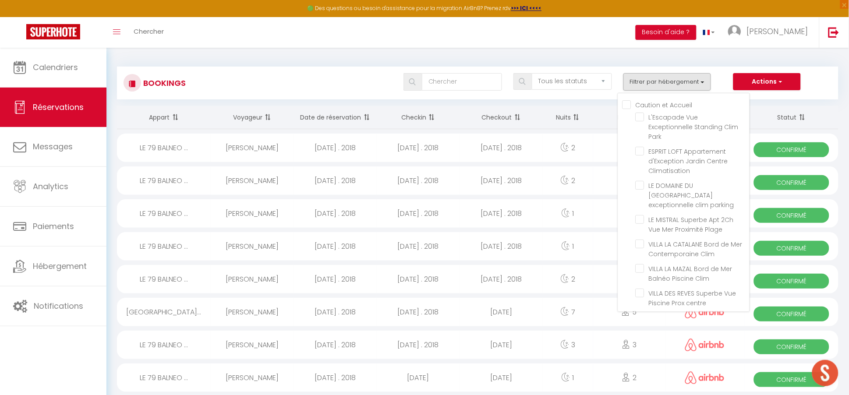
checkbox input "false"
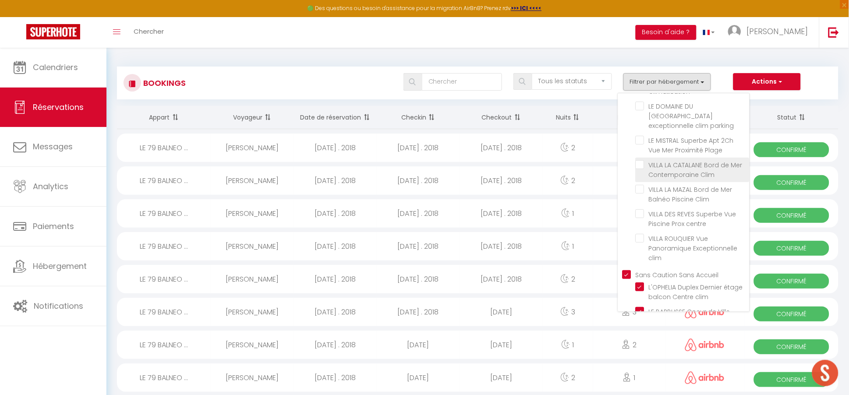
scroll to position [159, 0]
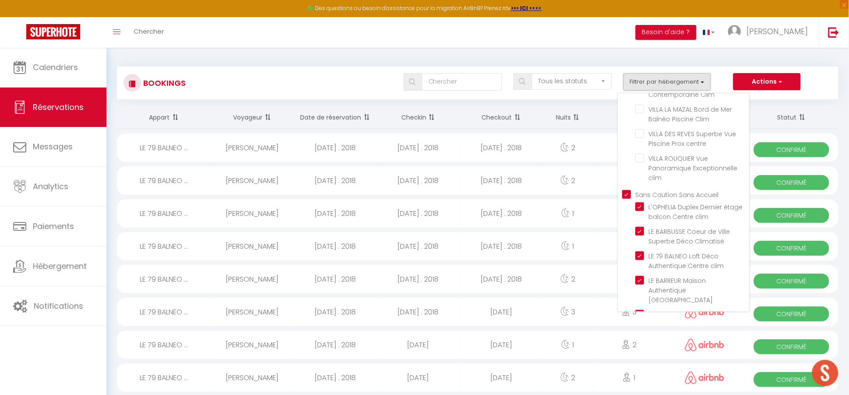
click at [628, 167] on div "Caution et Accueil L'Escapade Vue Exceptionnelle Standing Clim Park ESPRIT LOFT…" at bounding box center [684, 202] width 132 height 219
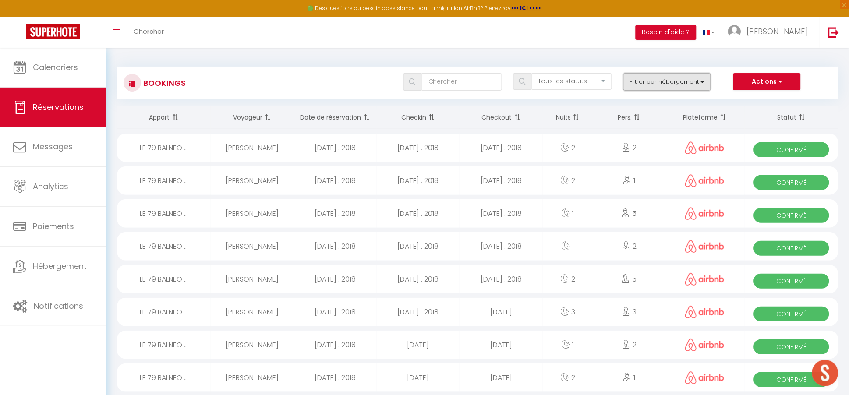
click at [640, 81] on button "Filtrer par hébergement" at bounding box center [667, 82] width 88 height 18
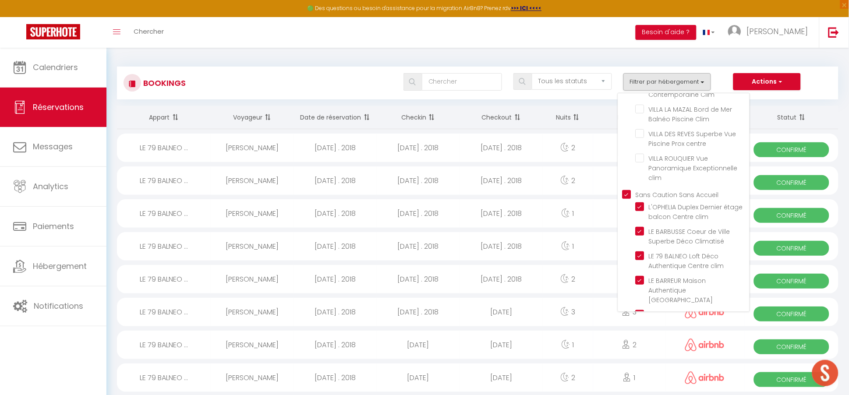
click at [627, 190] on Accueil "Sans Caution Sans Accueil" at bounding box center [686, 194] width 127 height 9
checkbox Accueil "false"
checkbox input "false"
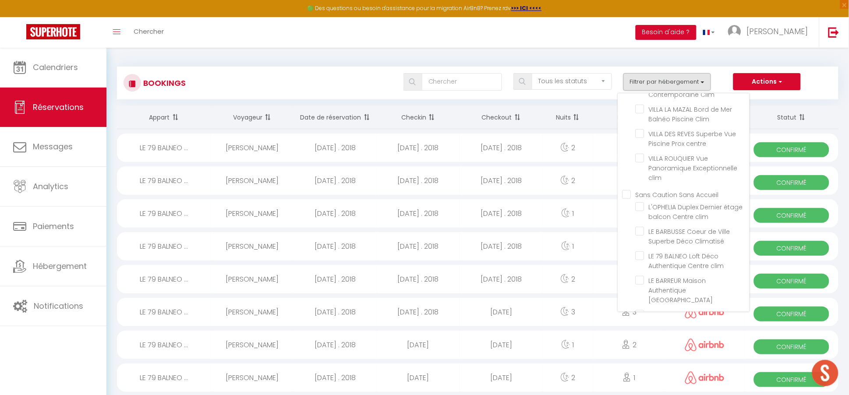
checkbox input "false"
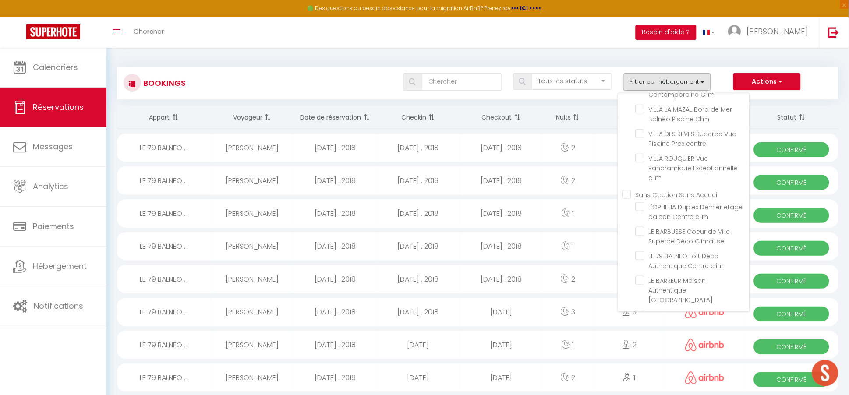
checkbox input "false"
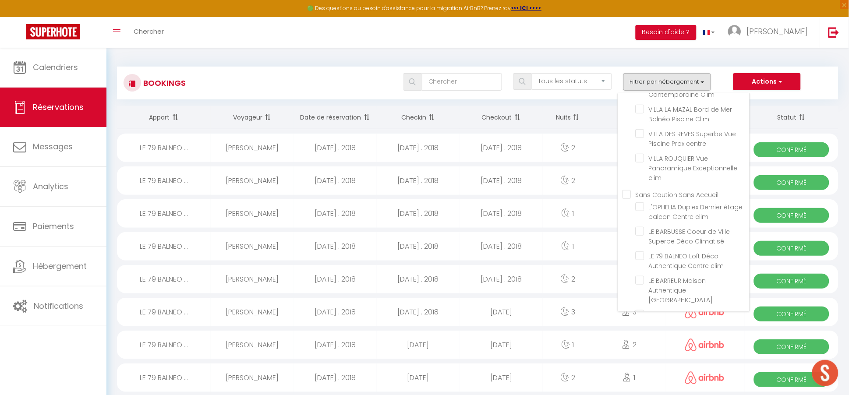
checkbox input "false"
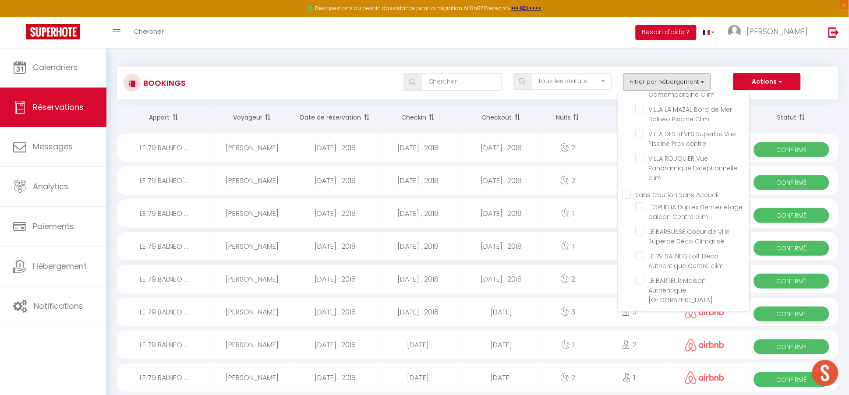
checkbox input "false"
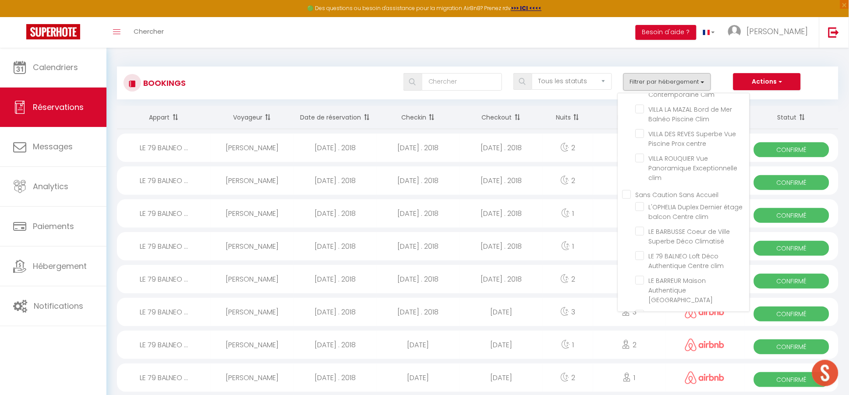
checkbox input "false"
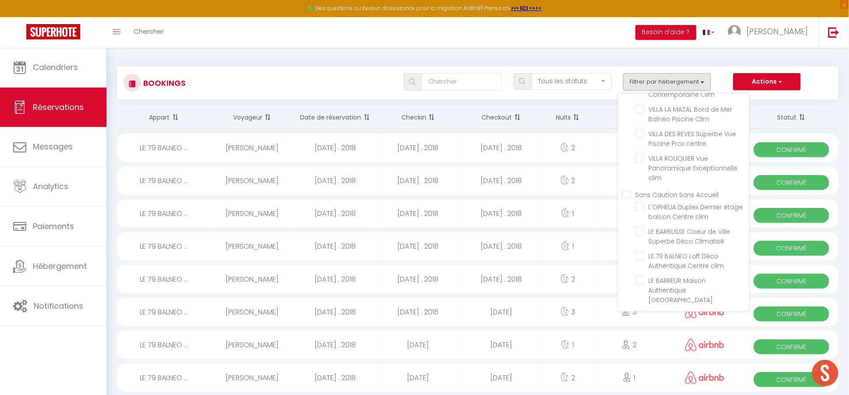
checkbox input "false"
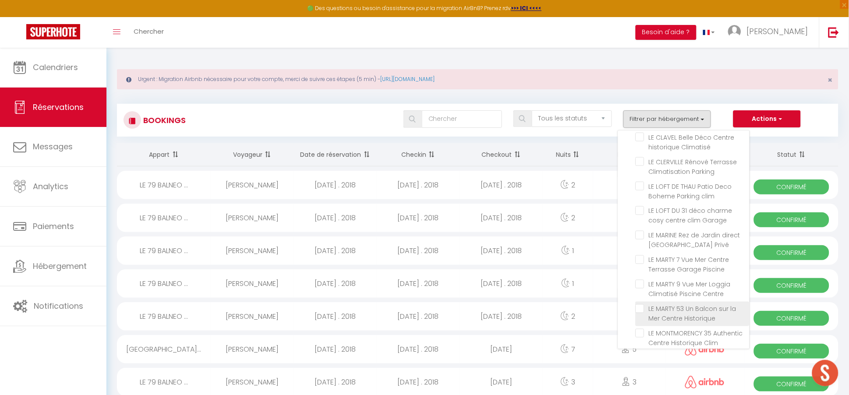
click at [643, 304] on input "LE MARTY 53 Un Balcon sur la Mer Centre Historique" at bounding box center [693, 308] width 114 height 9
checkbox input "true"
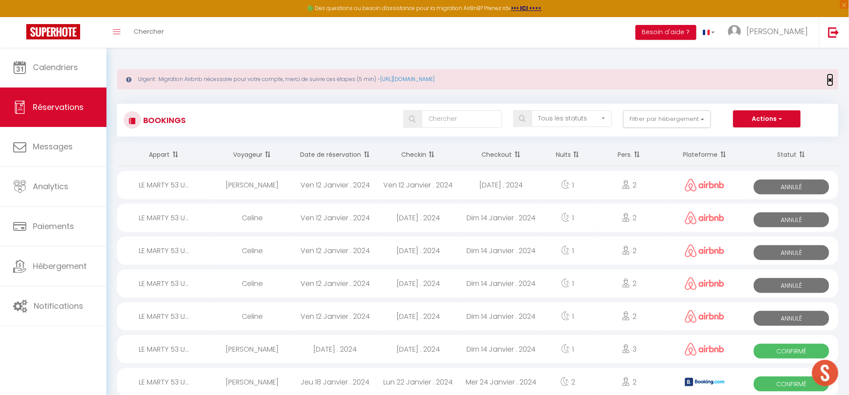
click at [833, 77] on div "Urgent : Migration Airbnb nécessaire pour votre compte, merci de suivre ces éta…" at bounding box center [478, 79] width 722 height 20
click at [674, 120] on button "Filtrer par hébergement" at bounding box center [667, 119] width 88 height 18
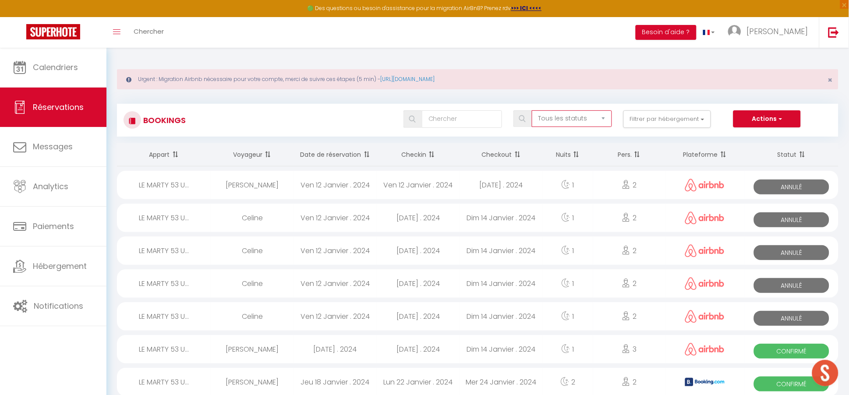
click at [537, 117] on select "Tous les statuts Annulé Confirmé Non Confirmé Tout sauf annulé No Show Request" at bounding box center [572, 118] width 80 height 17
select select "not_cancelled"
click at [534, 110] on select "Tous les statuts Annulé Confirmé Non Confirmé Tout sauf annulé No Show Request" at bounding box center [572, 118] width 80 height 17
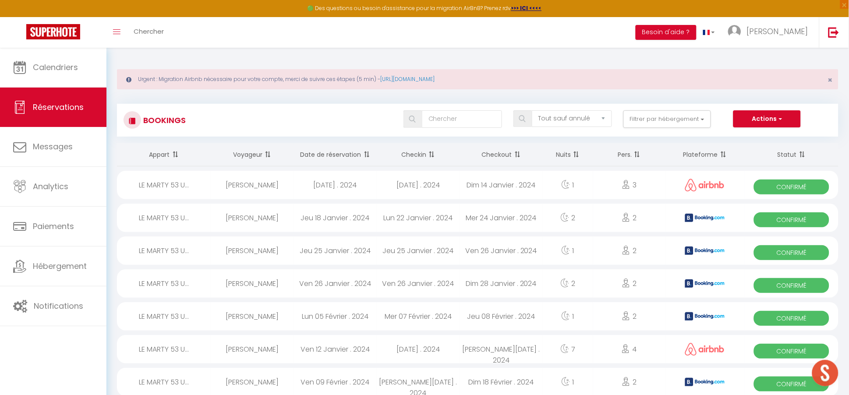
click at [713, 156] on th "Plateforme" at bounding box center [705, 154] width 79 height 23
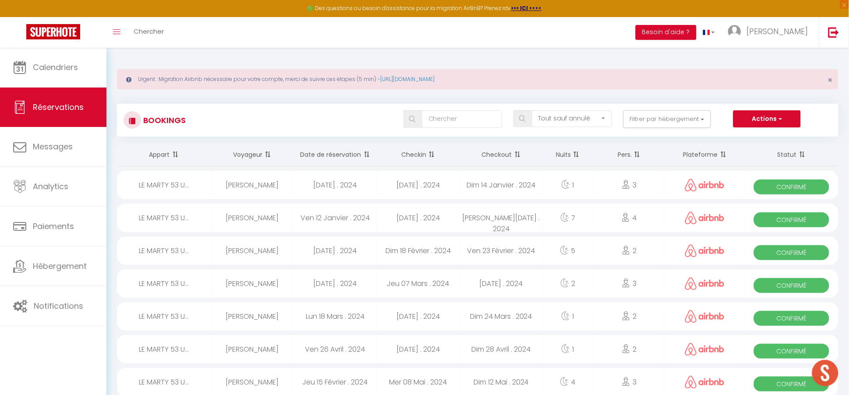
click at [714, 153] on th "Plateforme" at bounding box center [705, 154] width 79 height 23
